Goal: Navigation & Orientation: Understand site structure

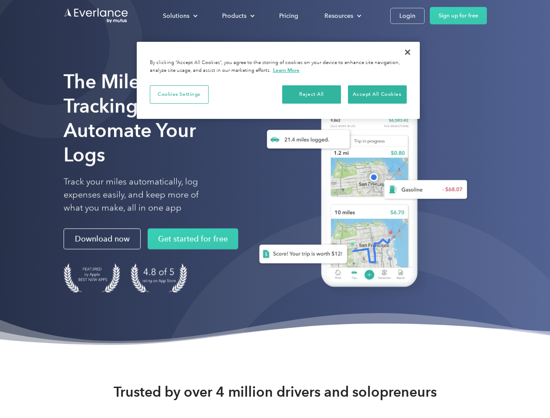
click at [180, 16] on div "Solutions" at bounding box center [176, 15] width 27 height 11
click at [237, 16] on div "Products" at bounding box center [234, 15] width 24 height 11
click at [342, 16] on div "Resources" at bounding box center [338, 15] width 29 height 11
click at [179, 94] on button "Cookies Settings" at bounding box center [179, 94] width 59 height 18
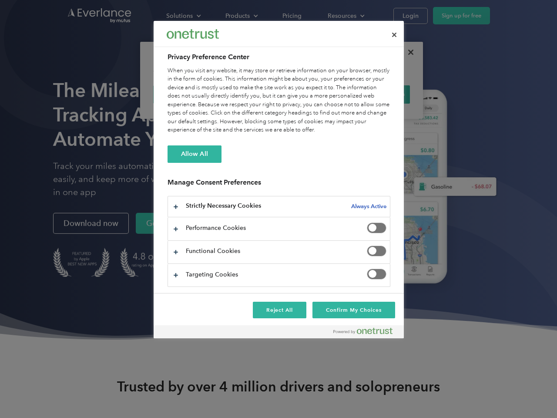
click at [312, 94] on div "When you visit any website, it may store or retrieve information on your browse…" at bounding box center [279, 101] width 223 height 68
click at [377, 94] on div "When you visit any website, it may store or retrieve information on your browse…" at bounding box center [279, 101] width 223 height 68
click at [408, 52] on div at bounding box center [278, 209] width 557 height 418
